Goal: Transaction & Acquisition: Purchase product/service

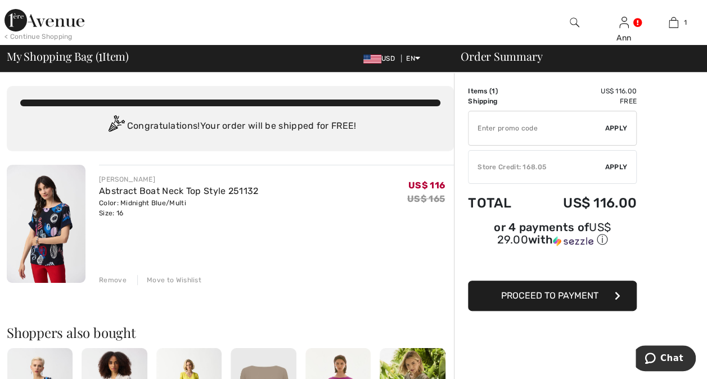
click at [618, 163] on span "Apply" at bounding box center [616, 167] width 22 height 10
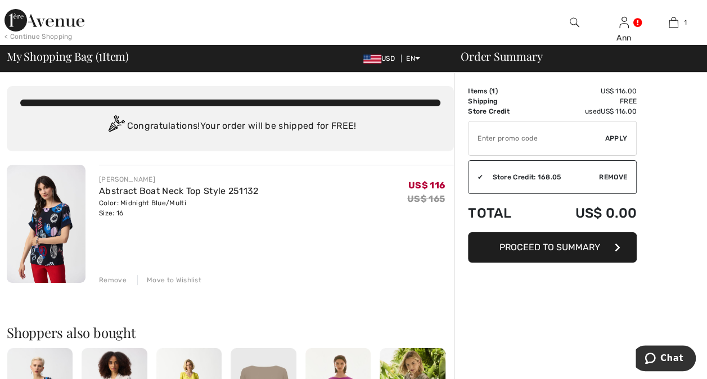
click at [574, 244] on span "Proceed to Summary" at bounding box center [549, 247] width 101 height 11
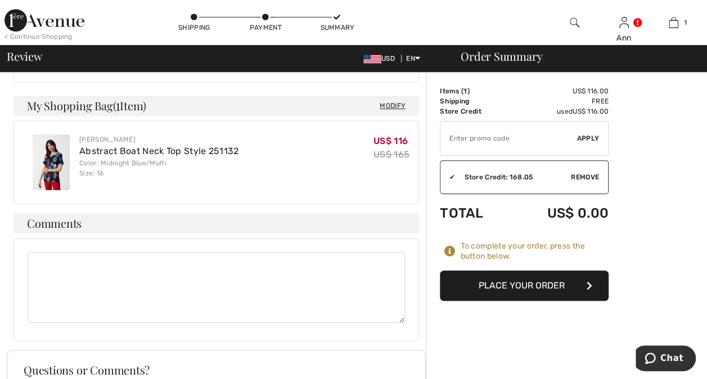
scroll to position [281, 0]
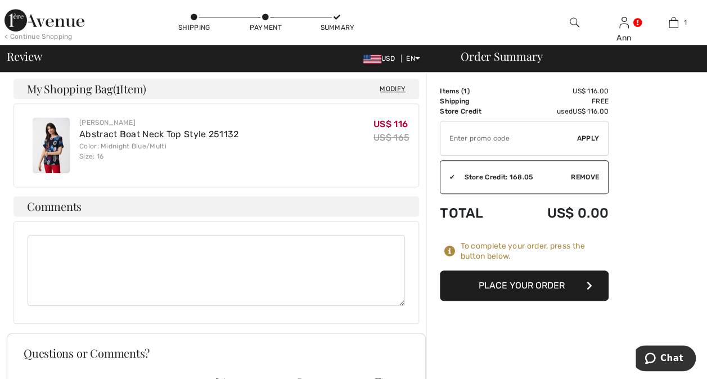
click at [521, 274] on button "Place Your Order" at bounding box center [524, 286] width 169 height 30
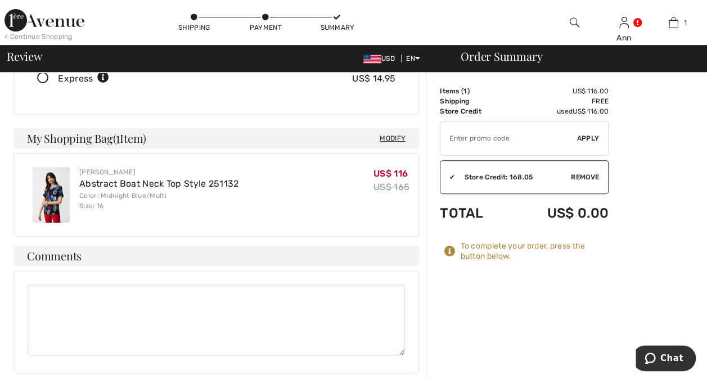
scroll to position [169, 0]
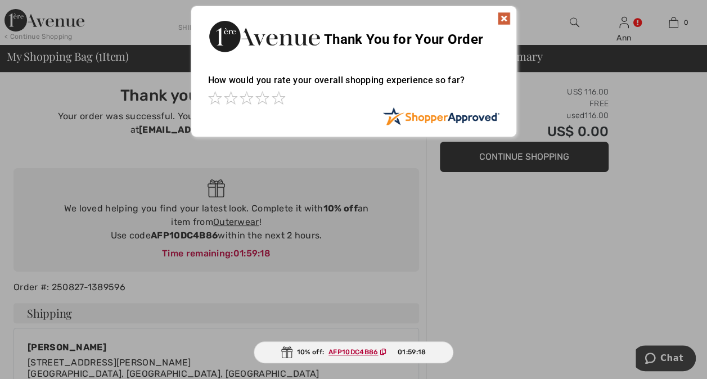
click at [508, 16] on img at bounding box center [503, 18] width 13 height 13
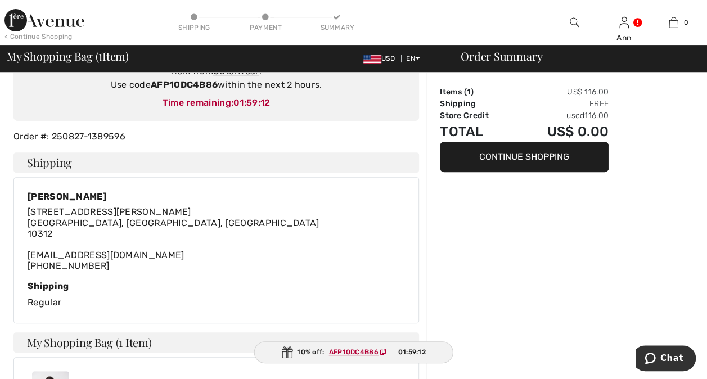
scroll to position [169, 0]
